Goal: Information Seeking & Learning: Learn about a topic

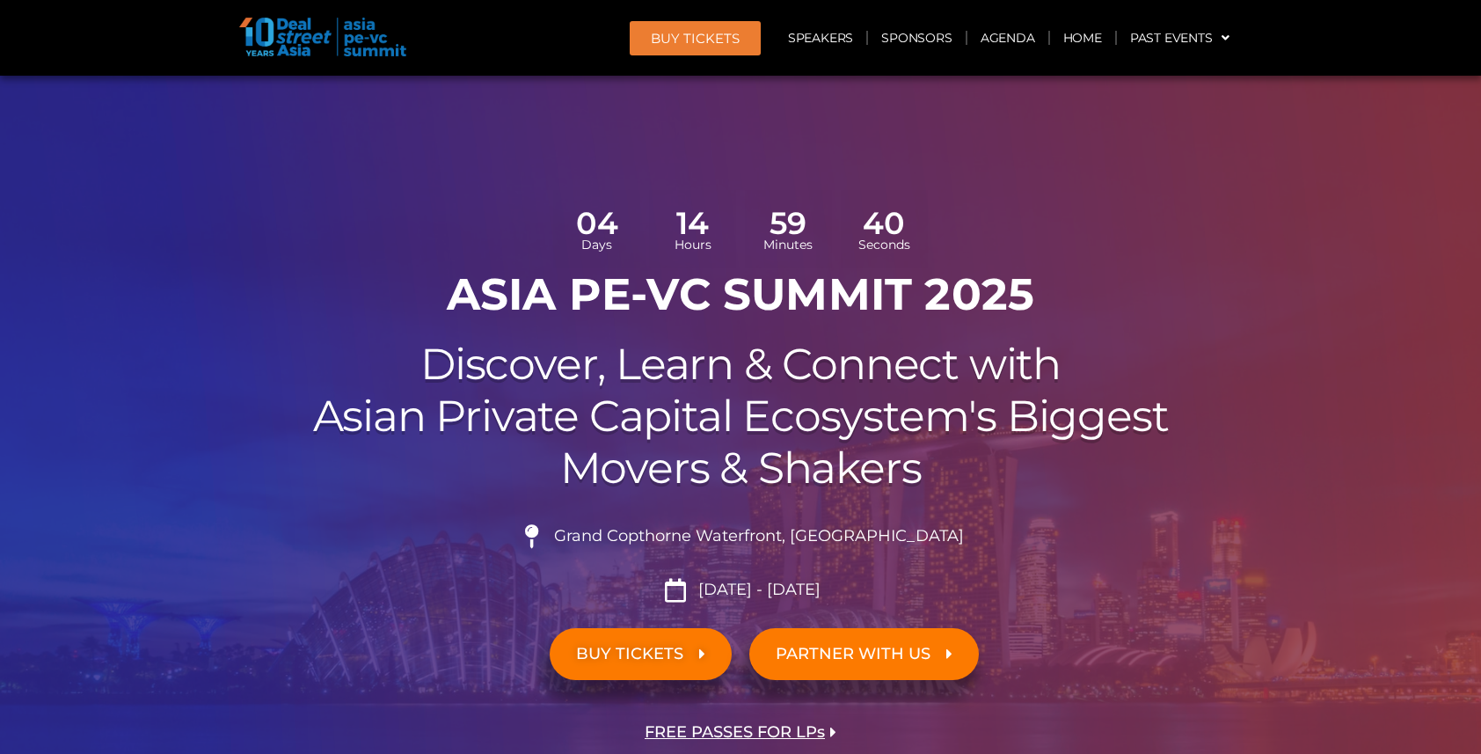
click at [1023, 38] on link "Agenda" at bounding box center [1007, 38] width 81 height 40
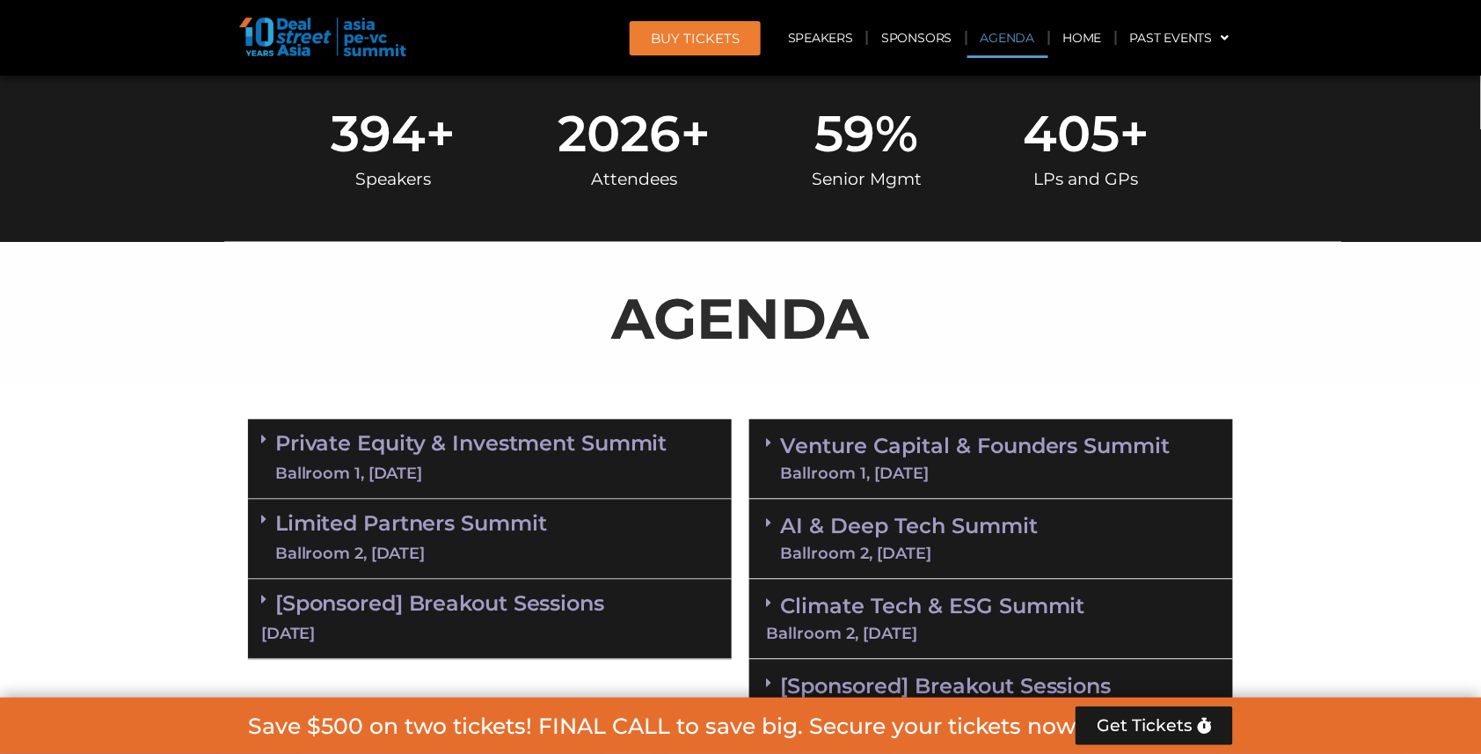
scroll to position [1005, 0]
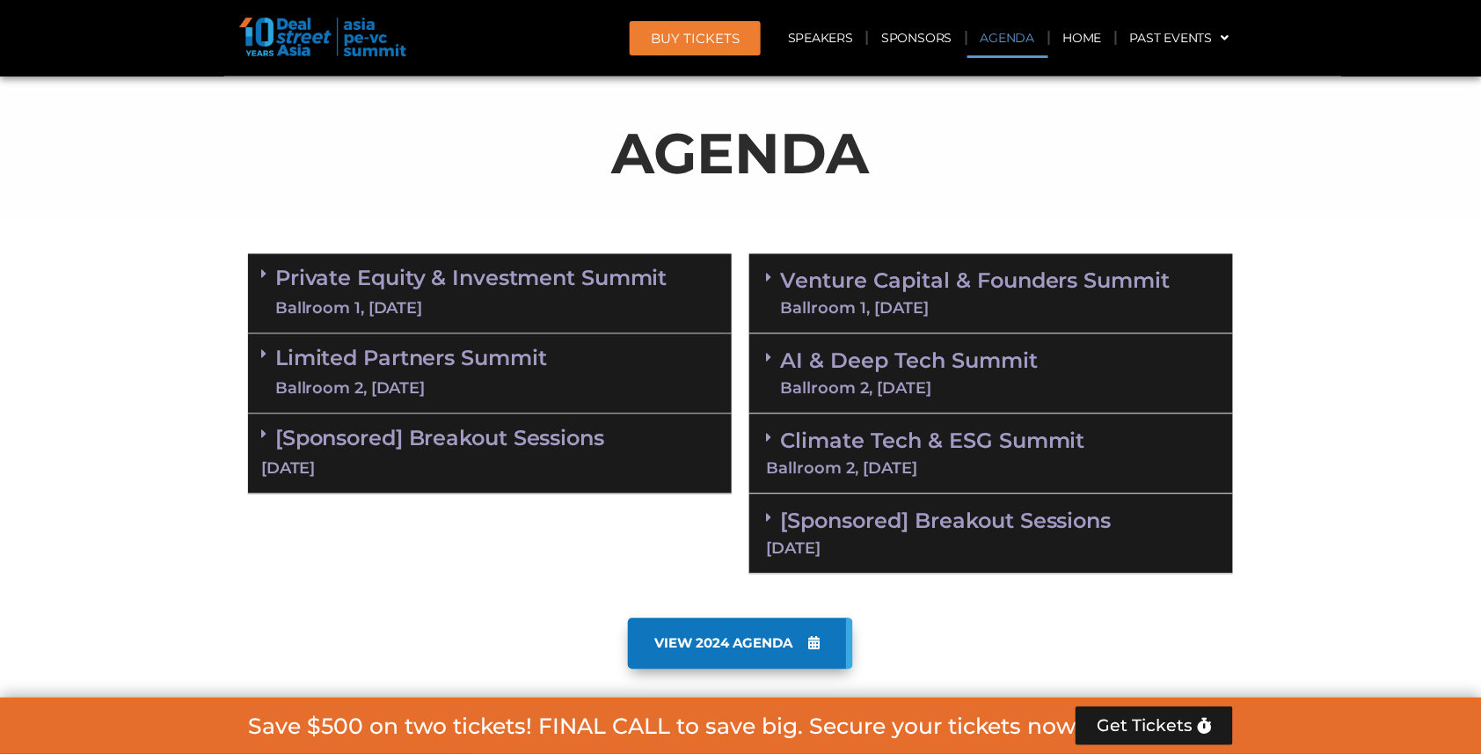
click at [958, 381] on div "Ballroom 2, [DATE]" at bounding box center [909, 389] width 258 height 16
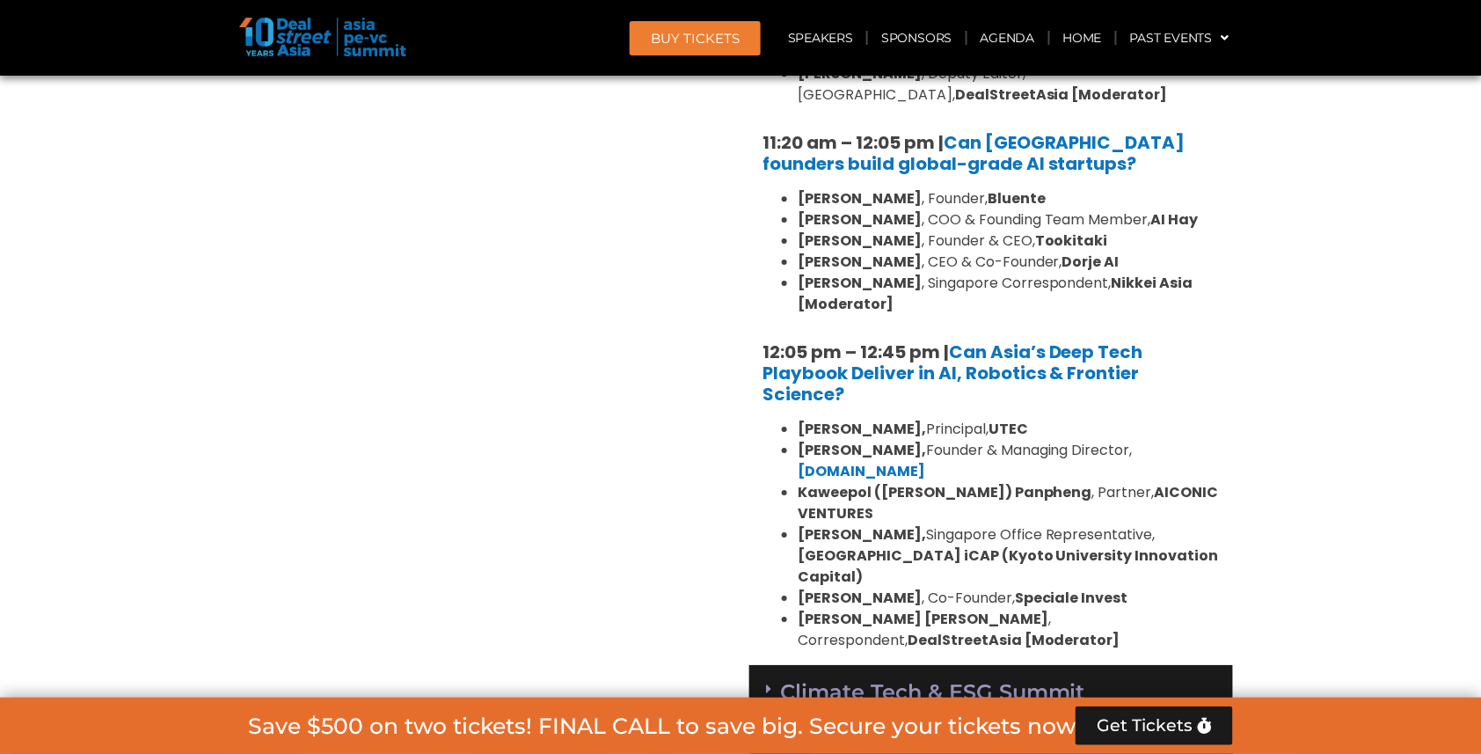
scroll to position [1565, 0]
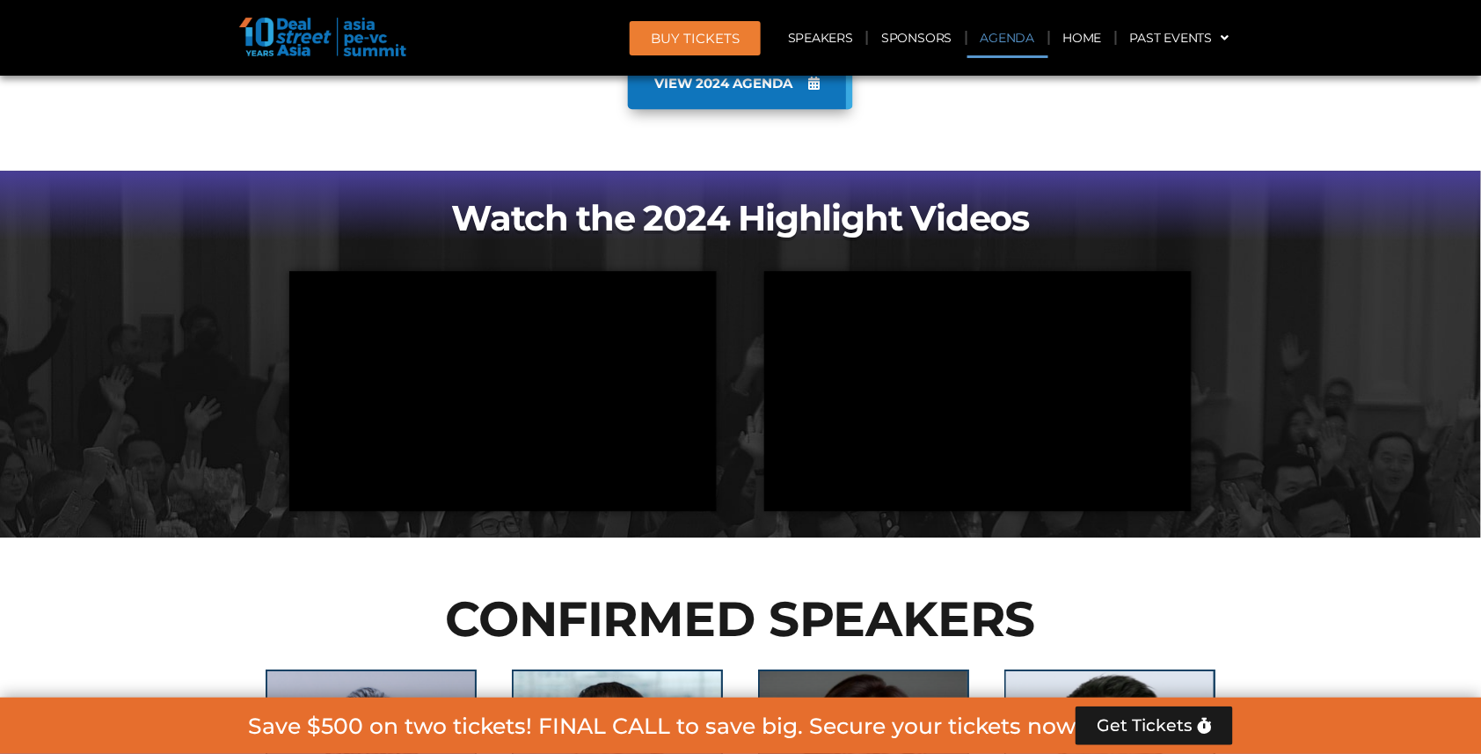
scroll to position [1564, 0]
click at [1011, 40] on link "Agenda" at bounding box center [1007, 38] width 81 height 40
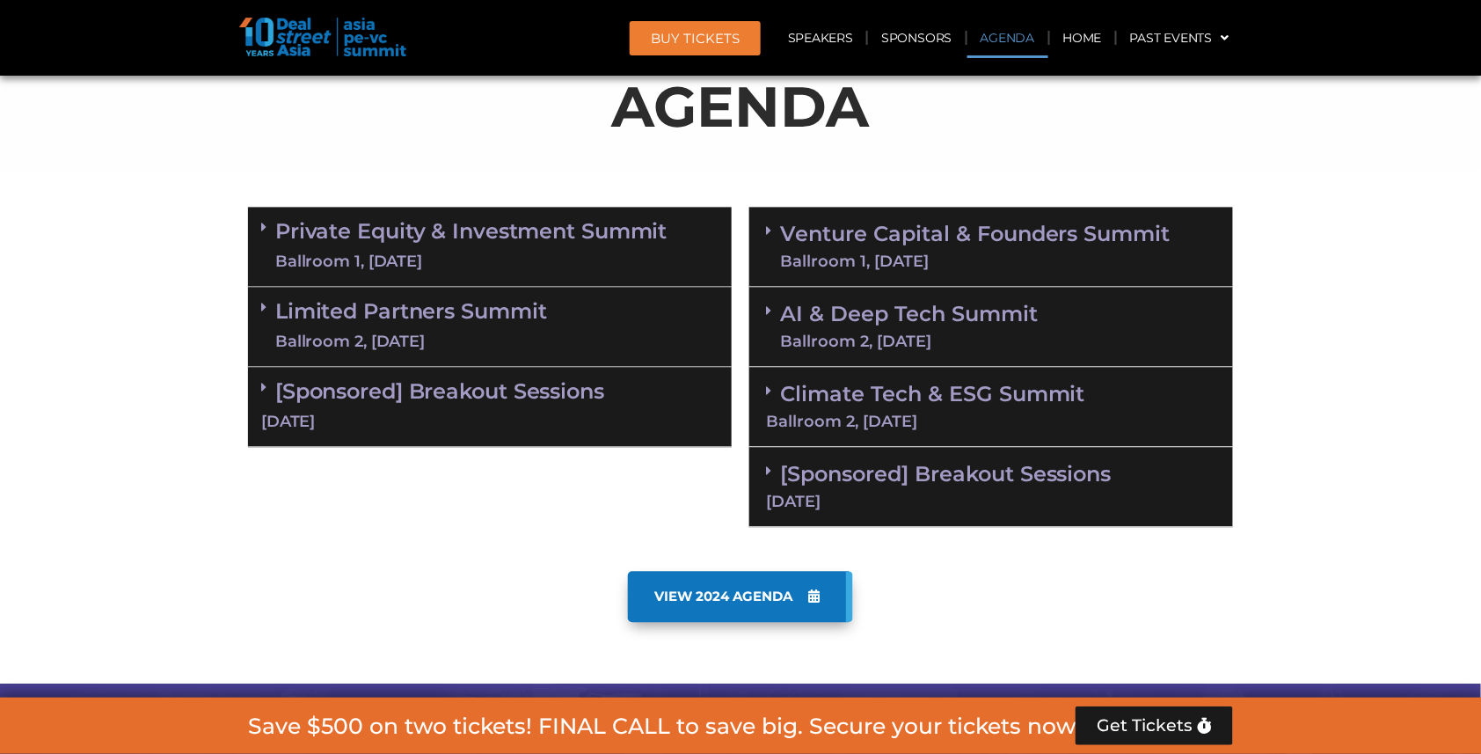
scroll to position [1005, 0]
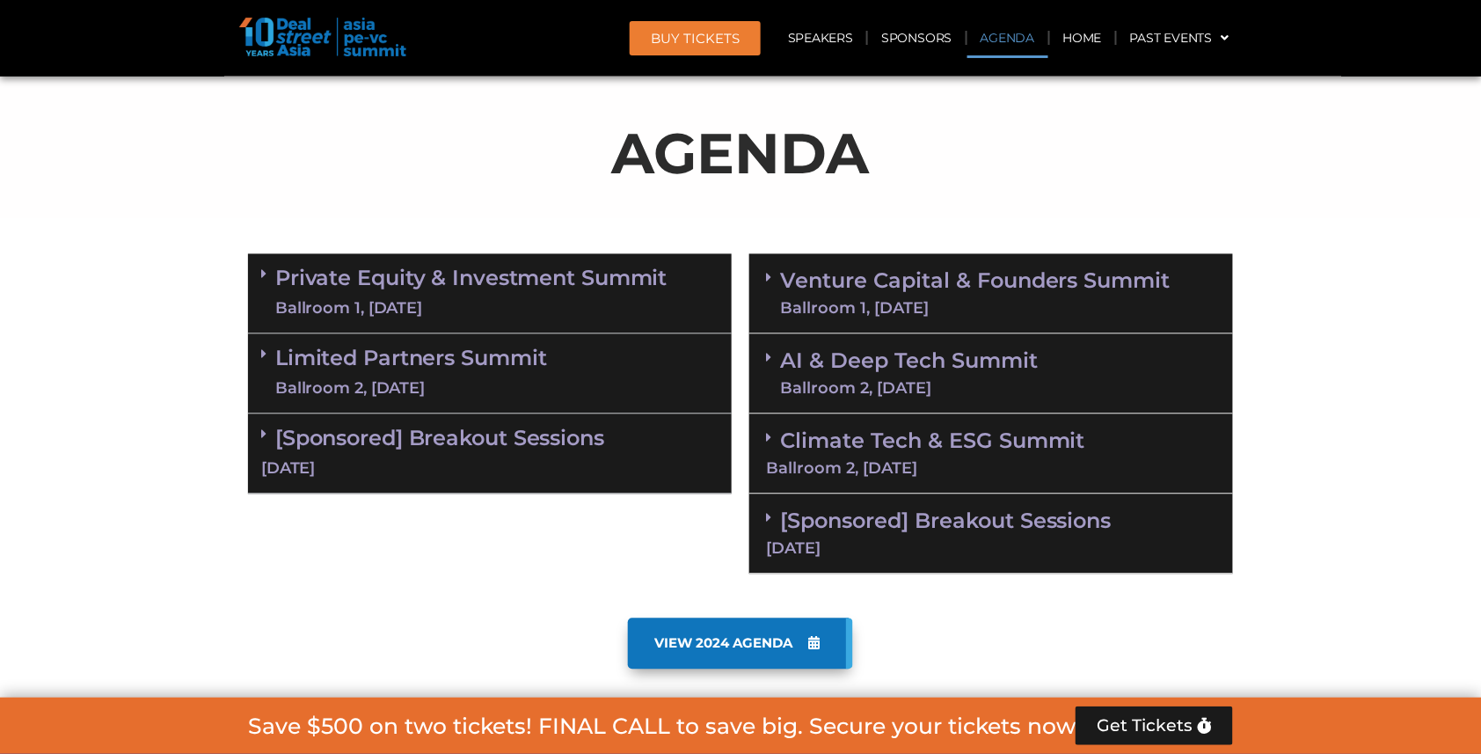
click at [959, 381] on div "Ballroom 2, [DATE]" at bounding box center [909, 389] width 258 height 16
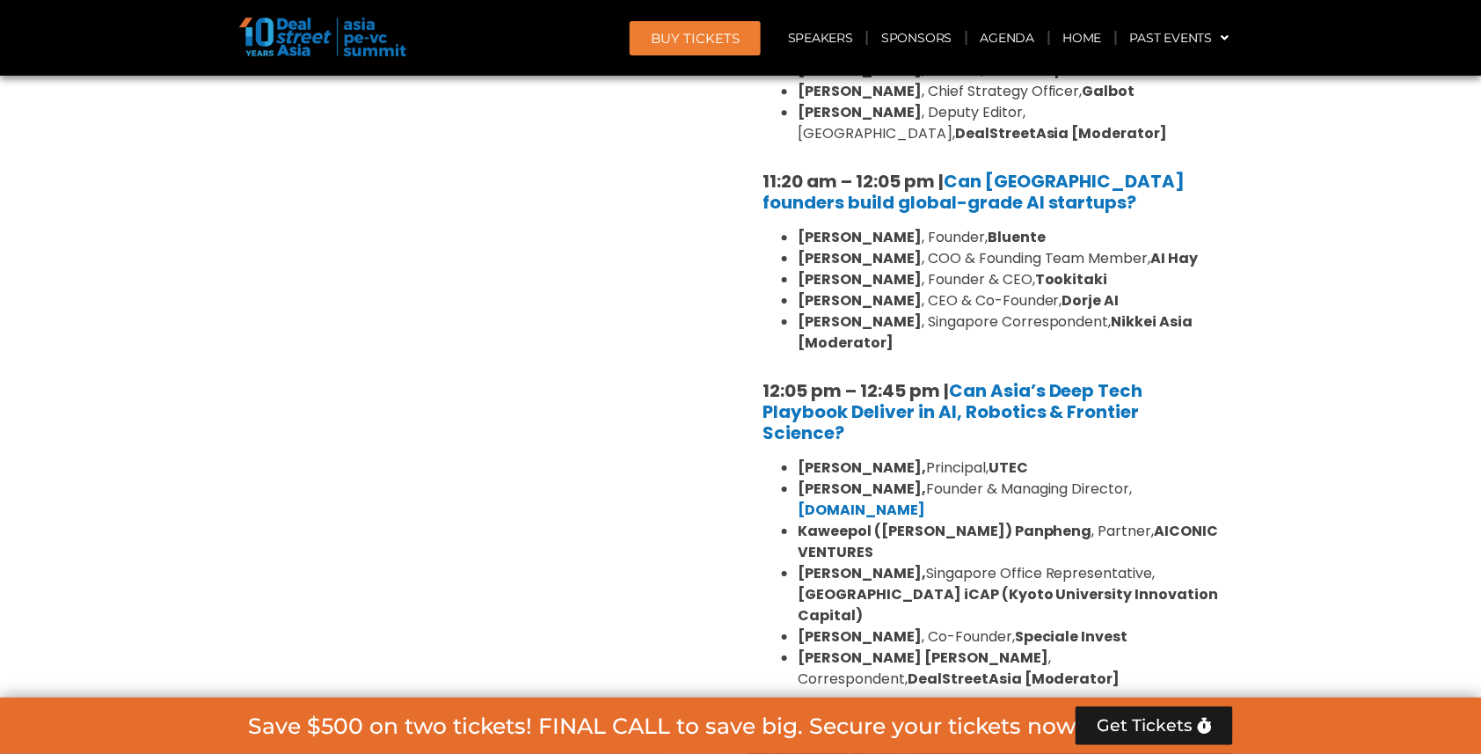
scroll to position [1593, 0]
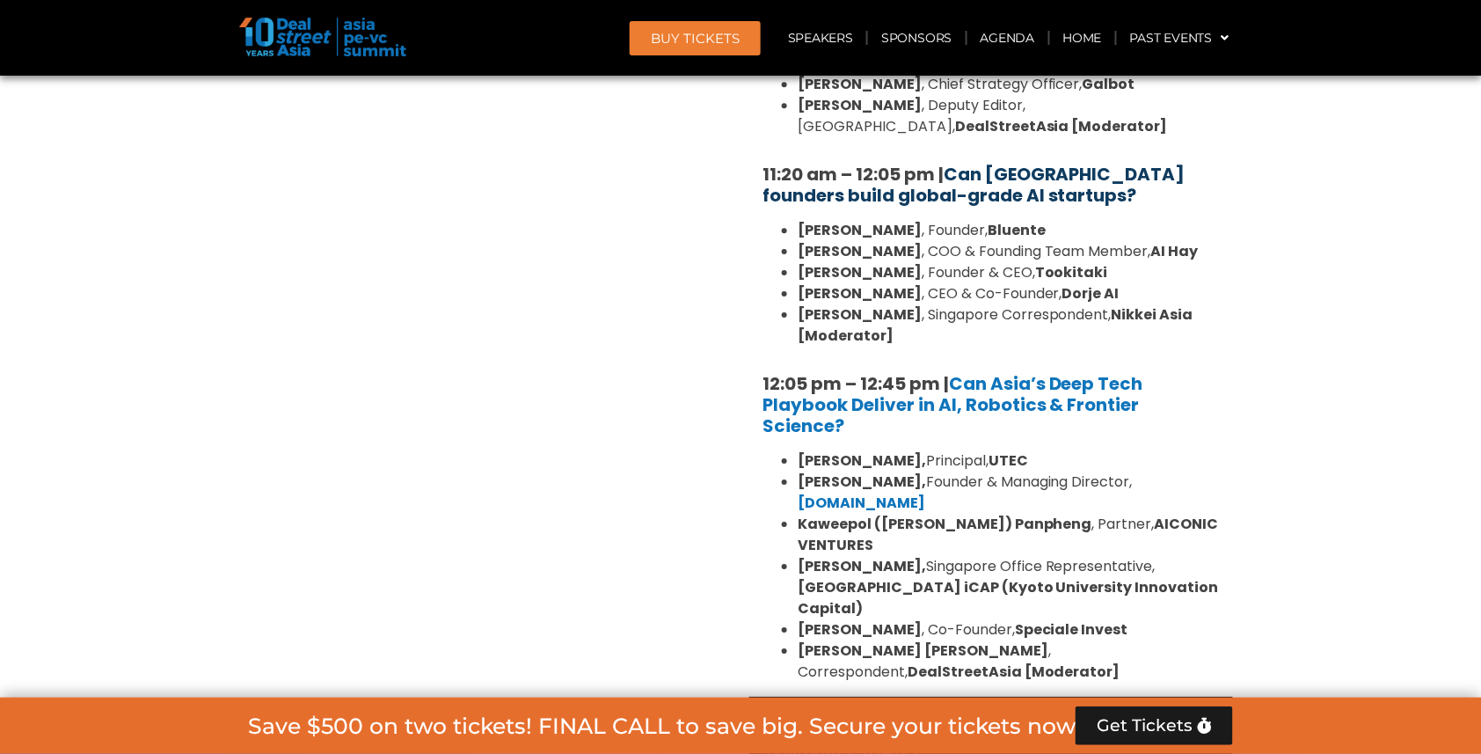
click at [983, 179] on link "Can [GEOGRAPHIC_DATA] founders build global-grade AI startups?" at bounding box center [973, 185] width 423 height 46
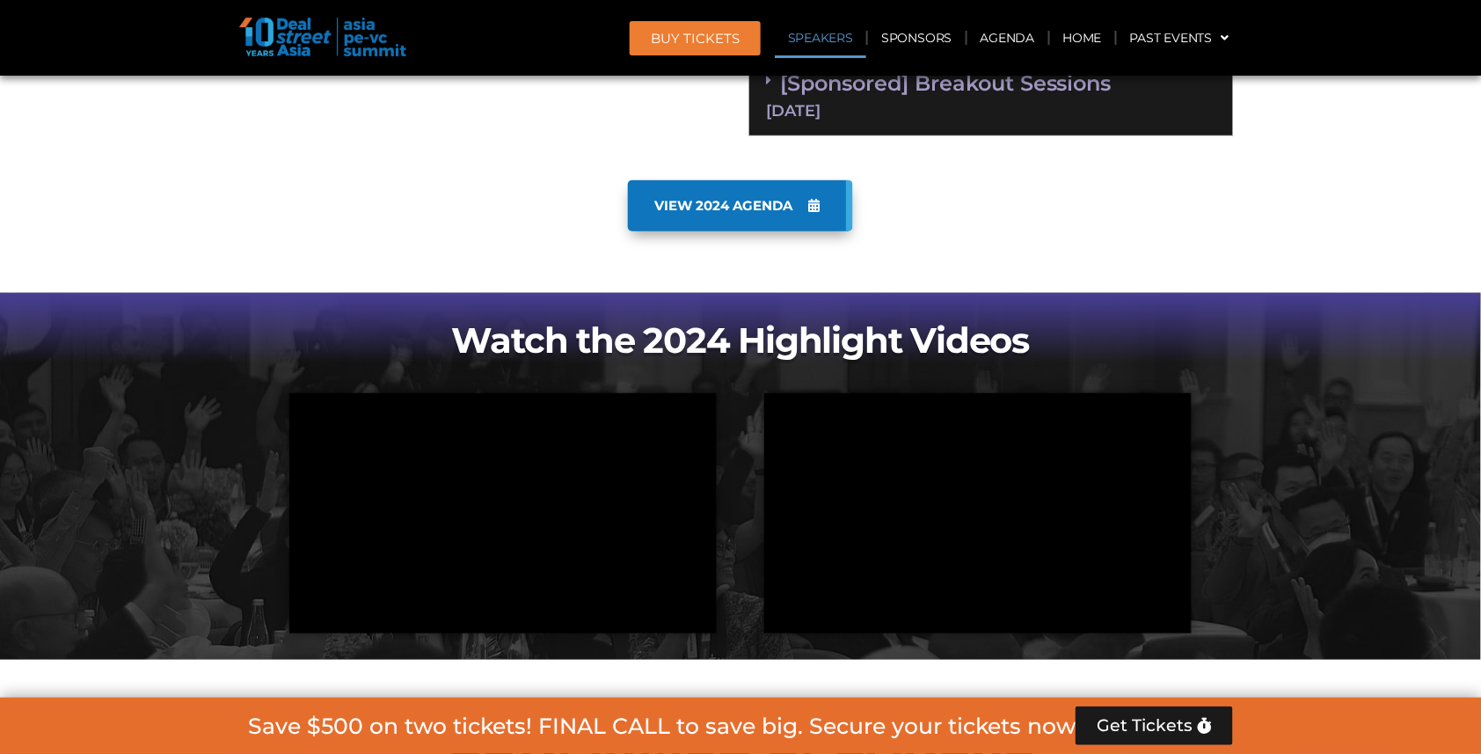
scroll to position [2038, 0]
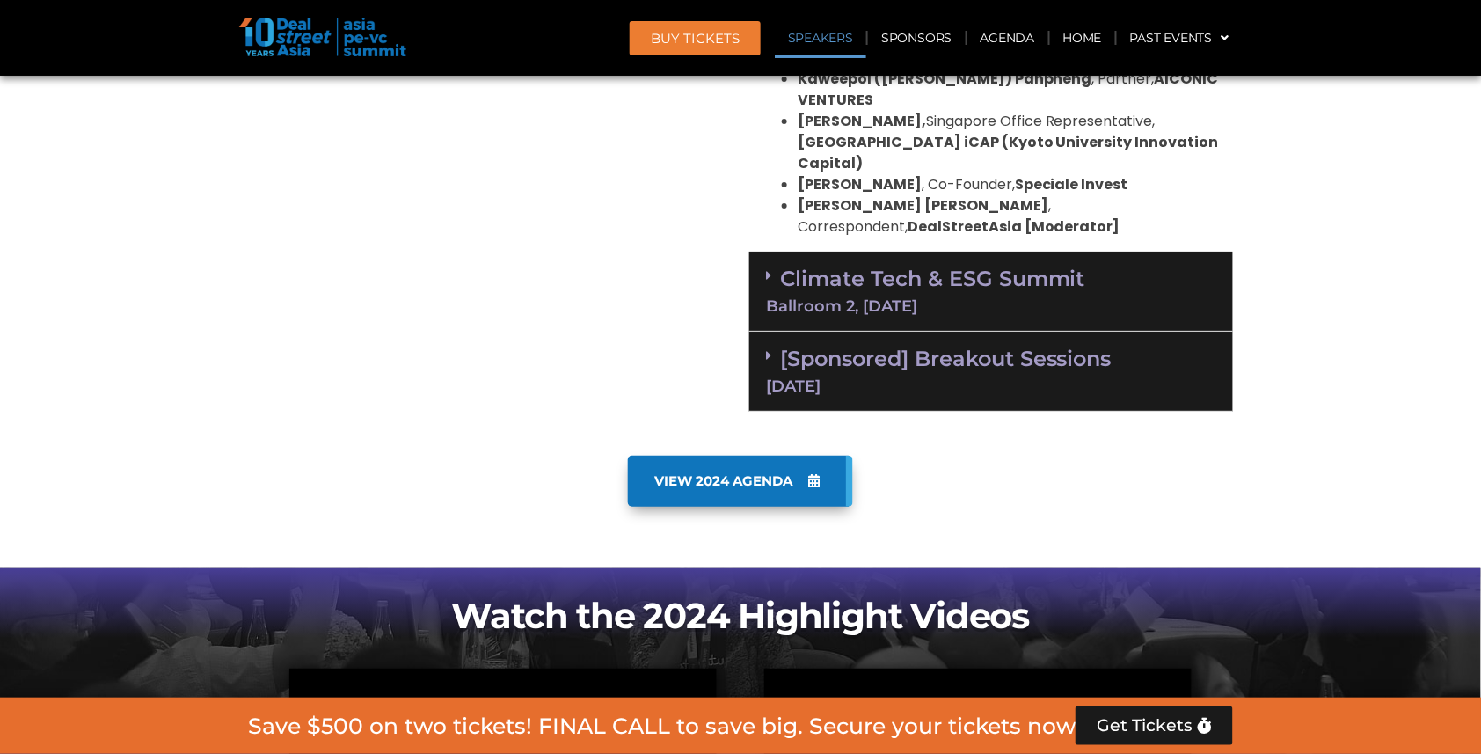
click at [984, 331] on div "[Sponsored] Breakout Sessions [DATE]" at bounding box center [991, 371] width 484 height 80
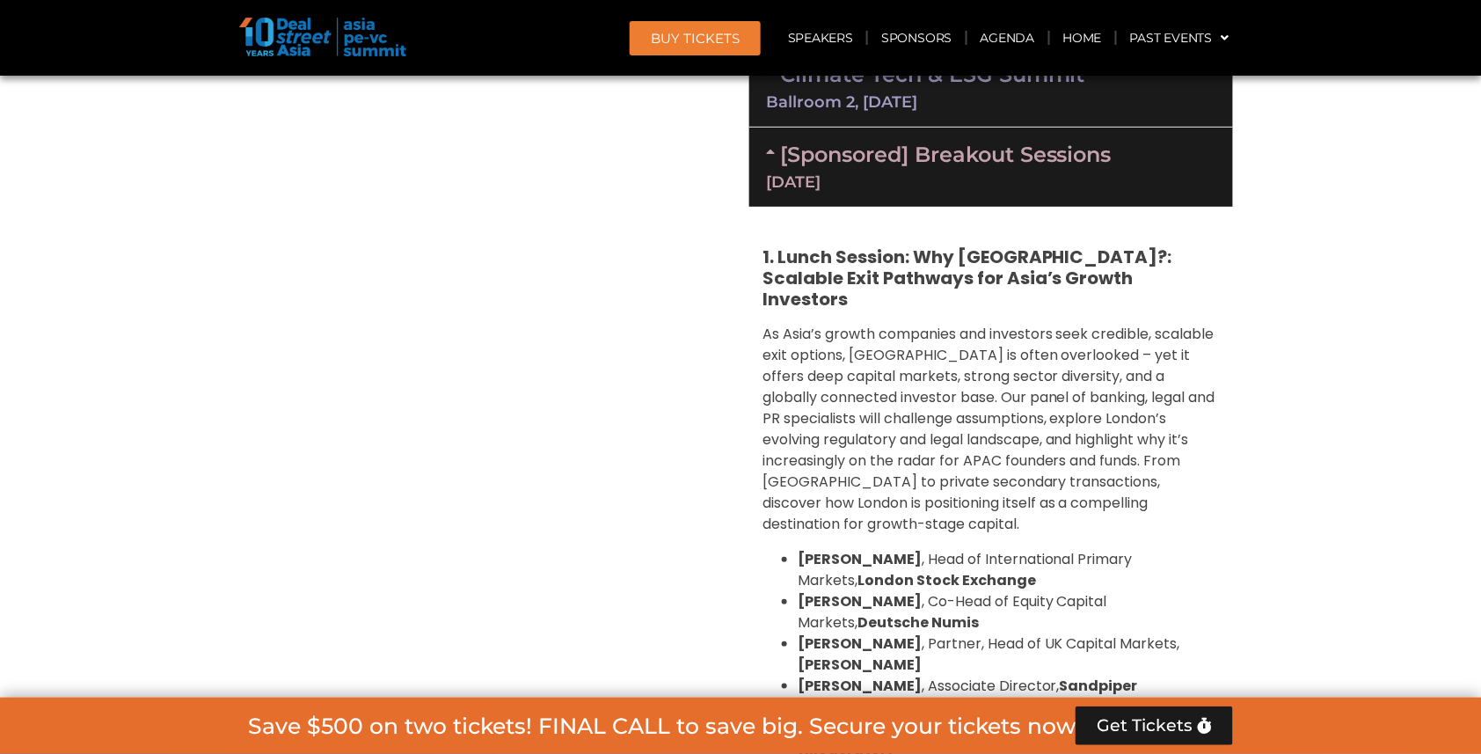
scroll to position [2213, 0]
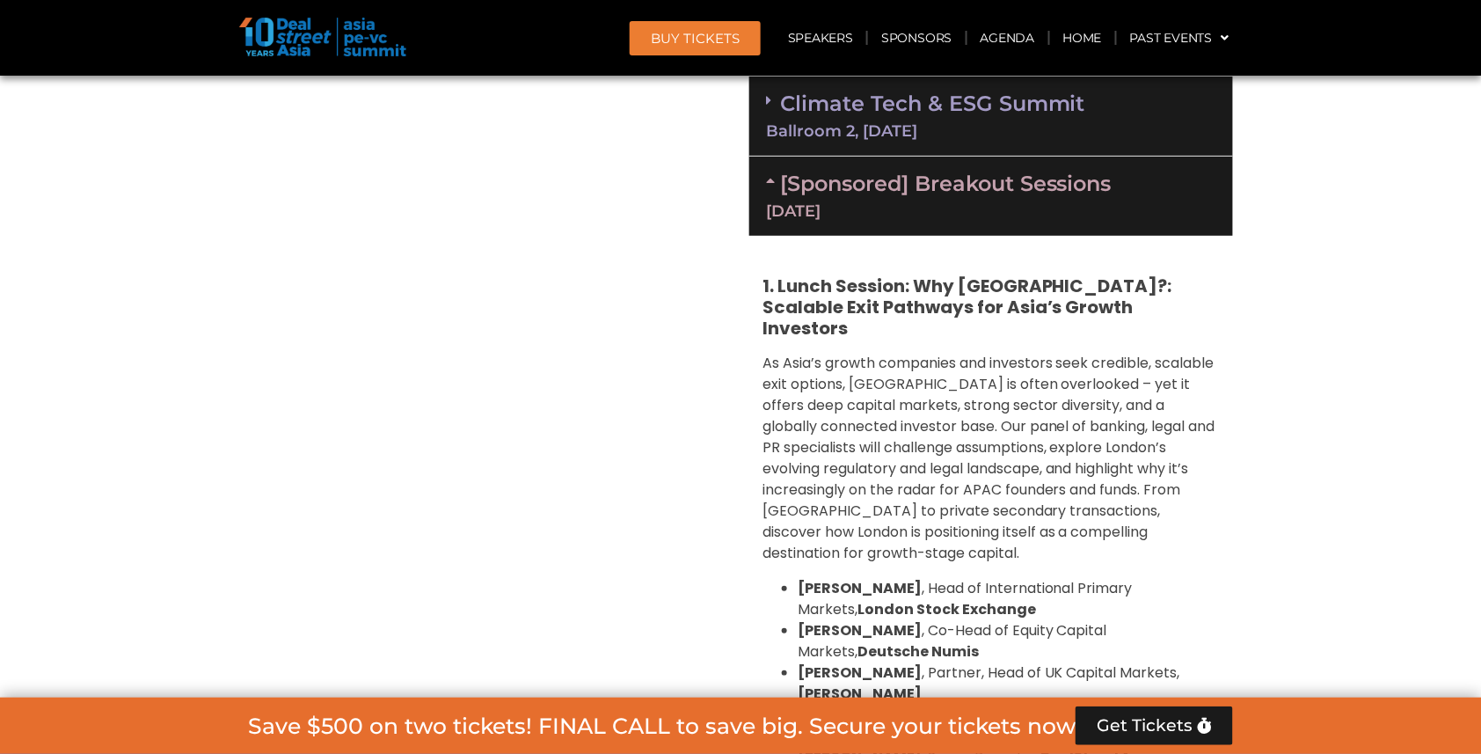
drag, startPoint x: 734, startPoint y: 203, endPoint x: 941, endPoint y: 339, distance: 247.0
click at [941, 339] on div "Private Equity & Investment Summit Ballroom 1, [DATE] 8:00 am – 9:00 am | Regis…" at bounding box center [740, 289] width 1002 height 2504
click at [941, 353] on span "As Asia’s growth companies and investors seek credible, scalable exit options, …" at bounding box center [988, 458] width 453 height 210
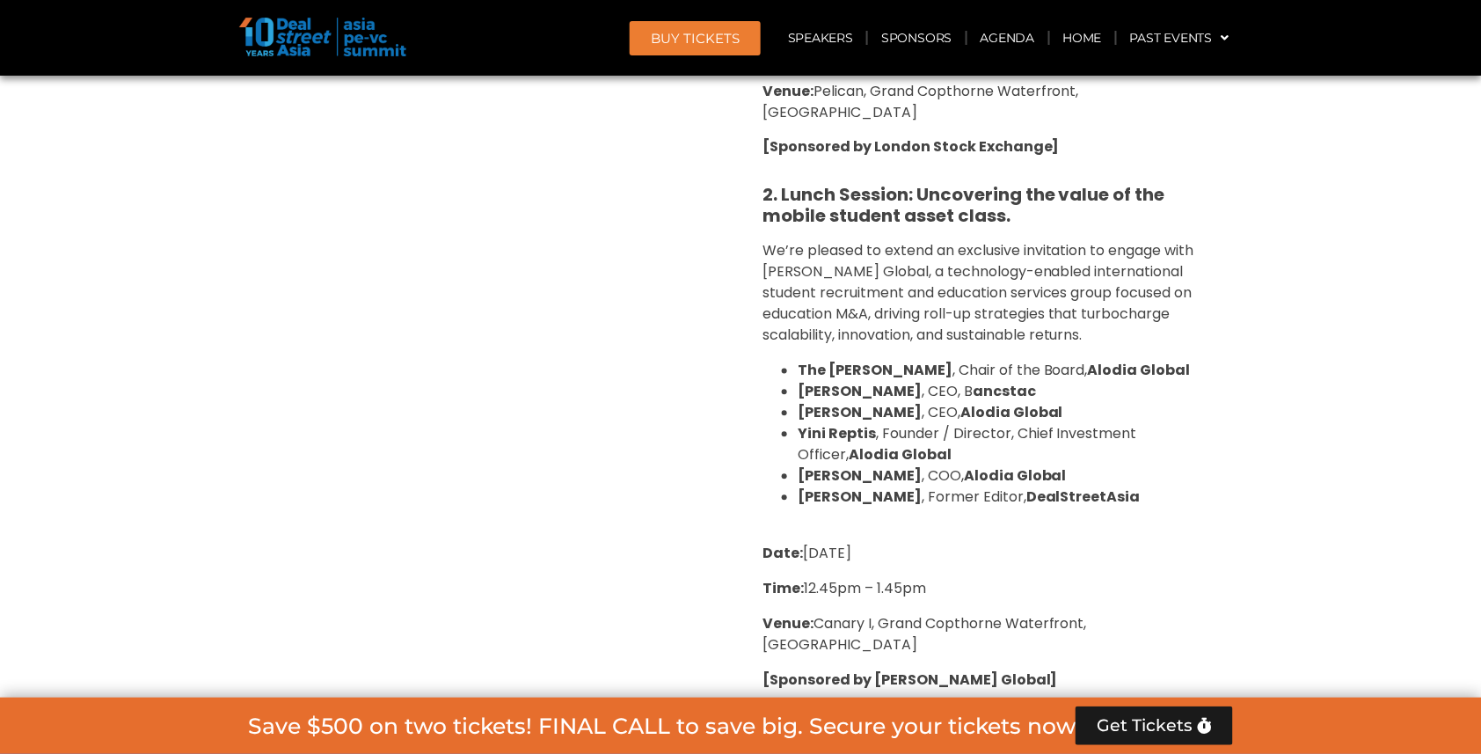
scroll to position [3082, 0]
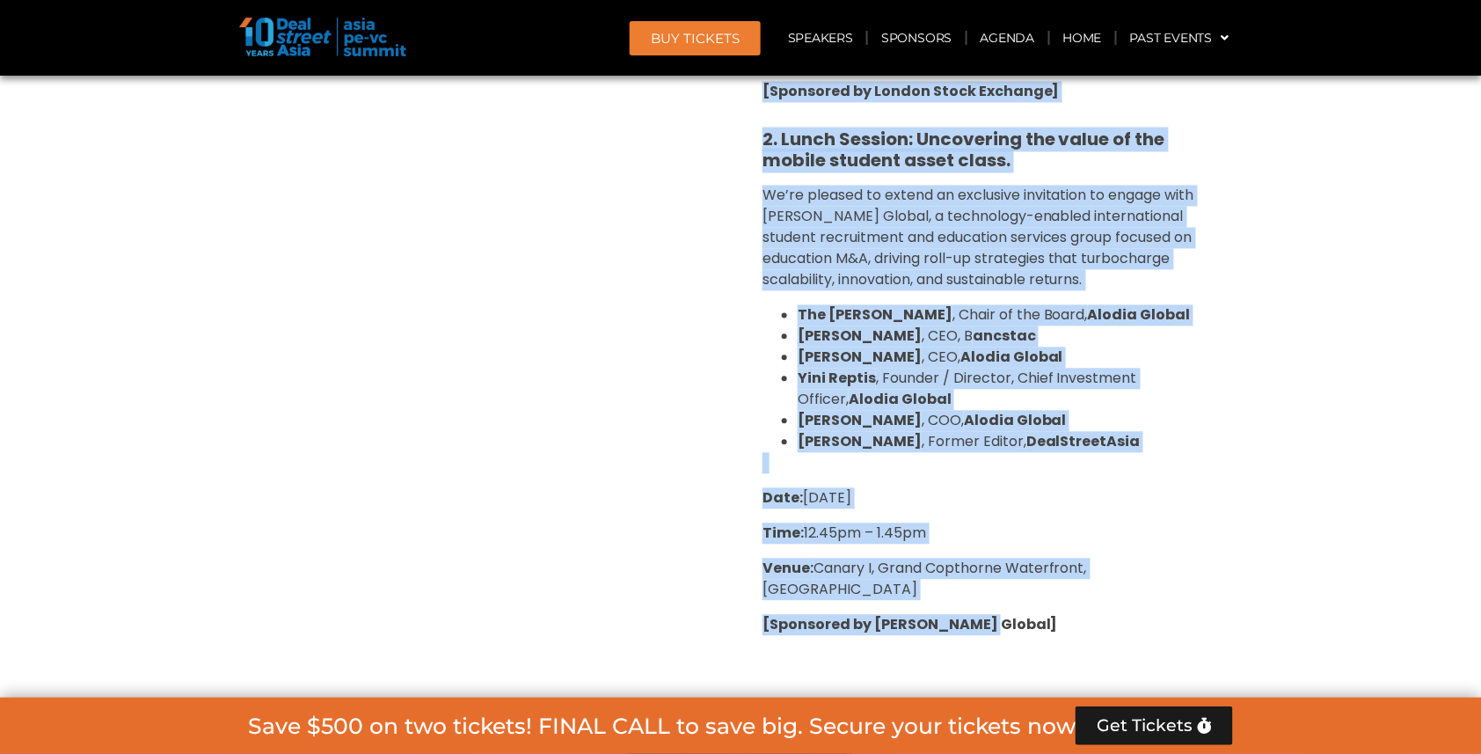
click at [1007, 477] on div "1. Lunch Session: Why [GEOGRAPHIC_DATA]?: Scalable Exit Pathways for Asia’s Gro…" at bounding box center [991, 15] width 484 height 1297
copy div "8. Lorem Ipsumdo: Sit Ametco?: Adipisci Elit Seddoeiu tem Inci’u Labore Etdolor…"
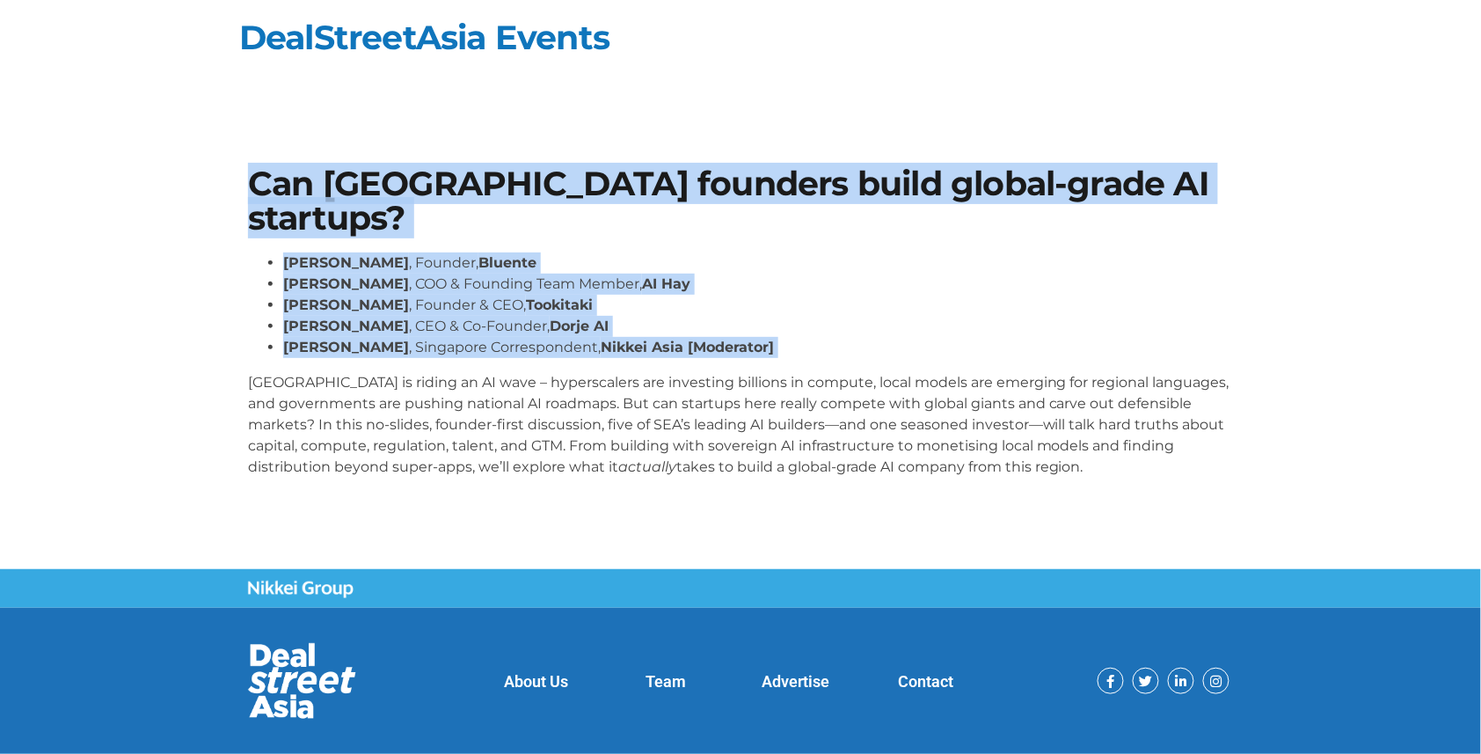
drag, startPoint x: 296, startPoint y: 125, endPoint x: 966, endPoint y: 360, distance: 709.9
click at [966, 360] on section "Can Southeast Asia founders build global-grade AI startups? Daphne Tay , Founde…" at bounding box center [740, 329] width 1481 height 430
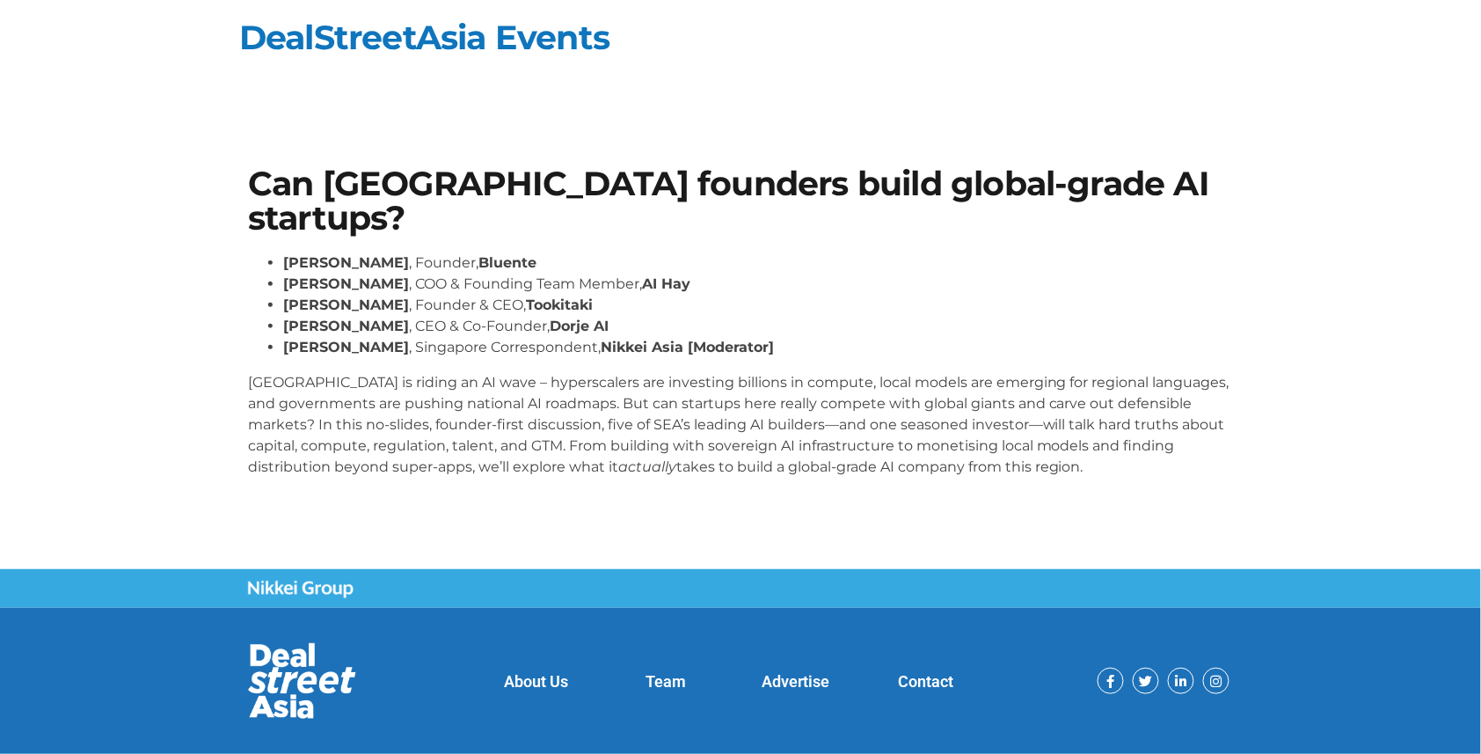
click at [973, 331] on li "Bernard Leong , CEO & Co-Founder, Dorje AI" at bounding box center [758, 326] width 950 height 21
drag, startPoint x: 297, startPoint y: 139, endPoint x: 1060, endPoint y: 508, distance: 847.1
click at [1060, 508] on section "Can Southeast Asia founders build global-grade AI startups? Daphne Tay , Founde…" at bounding box center [740, 329] width 1481 height 430
copy div "Can Southeast Asia founders build global-grade AI startups? Daphne Tay , Founde…"
